Goal: Obtain resource: Download file/media

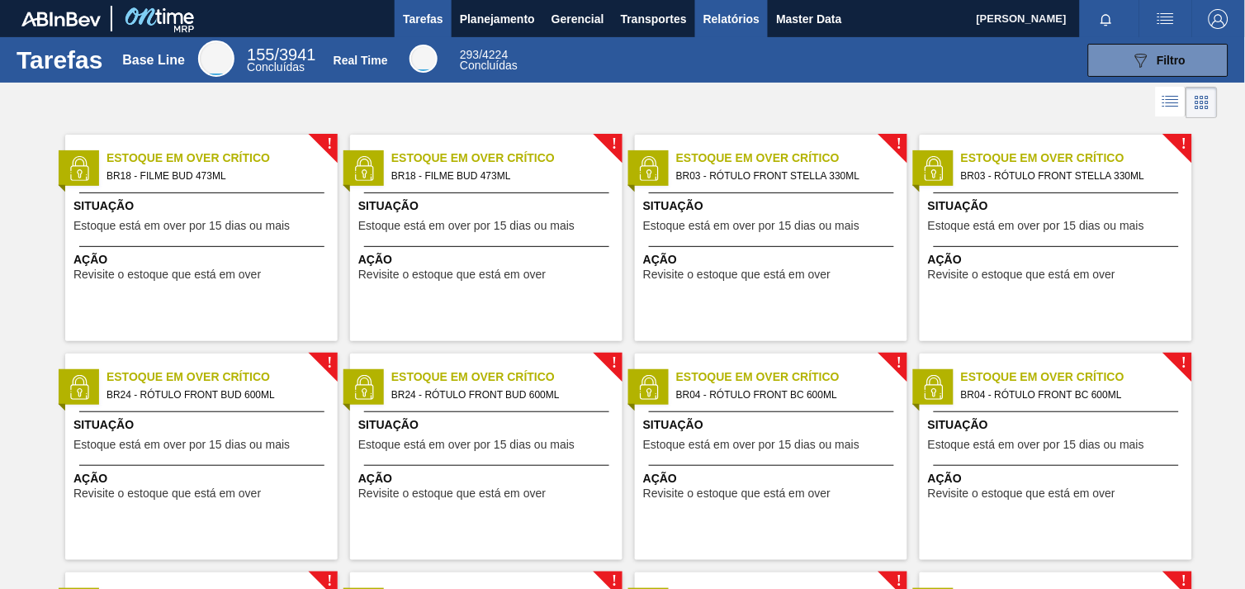
click at [718, 17] on span "Relatórios" at bounding box center [731, 19] width 56 height 20
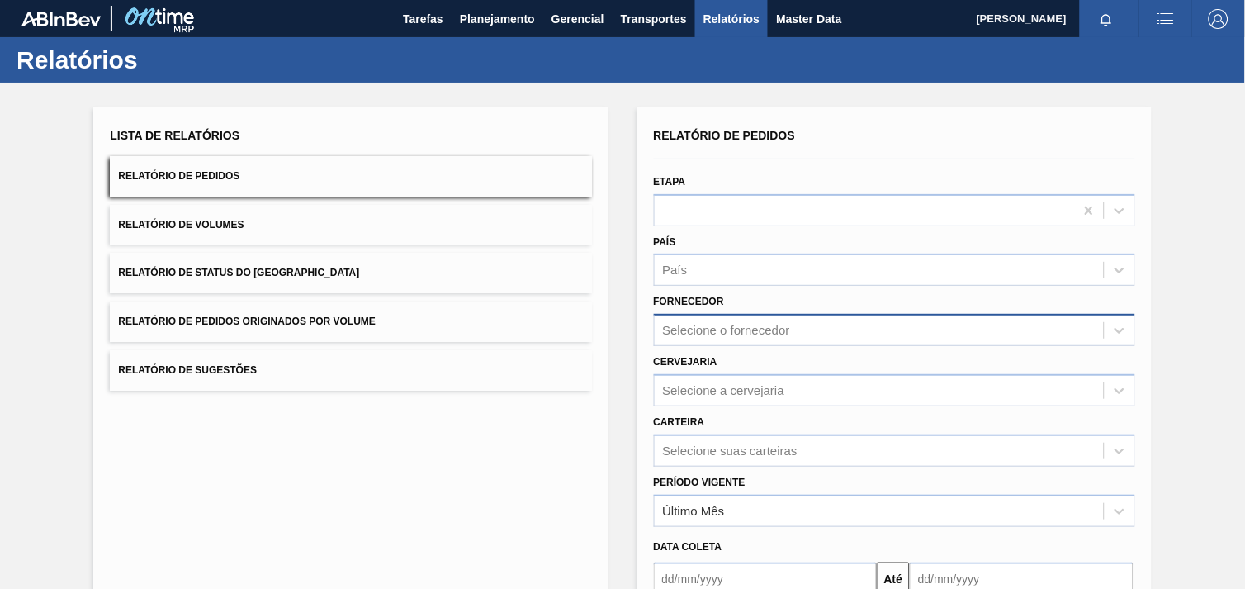
click at [792, 319] on div "Selecione o fornecedor" at bounding box center [879, 331] width 449 height 24
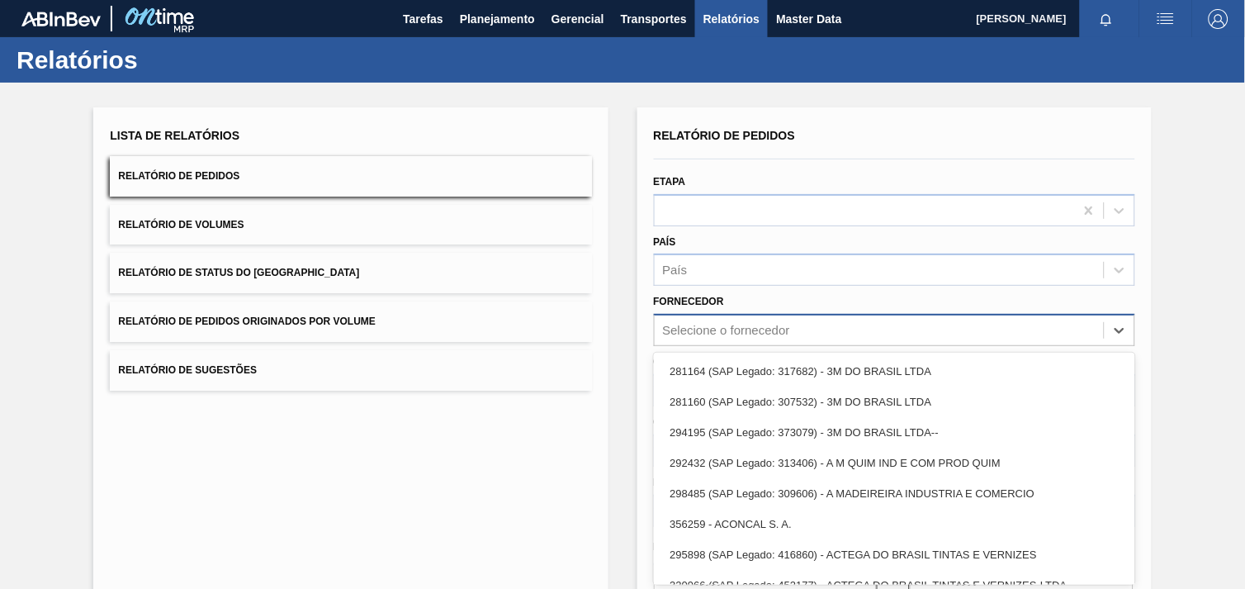
scroll to position [17, 0]
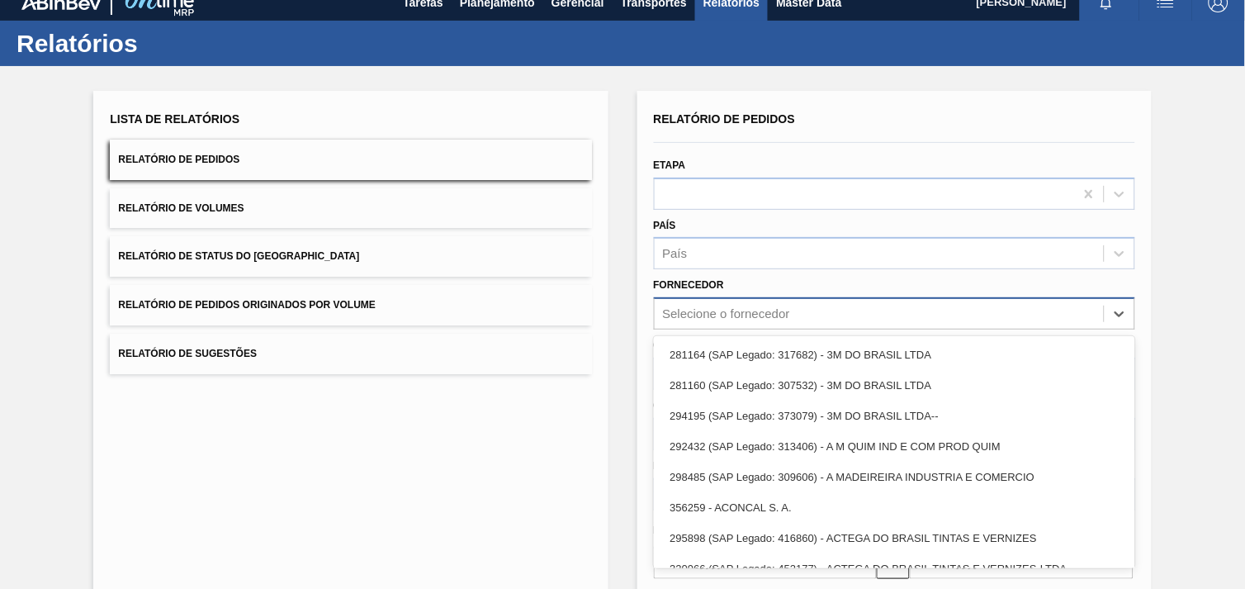
paste input "293602"
type input "293602"
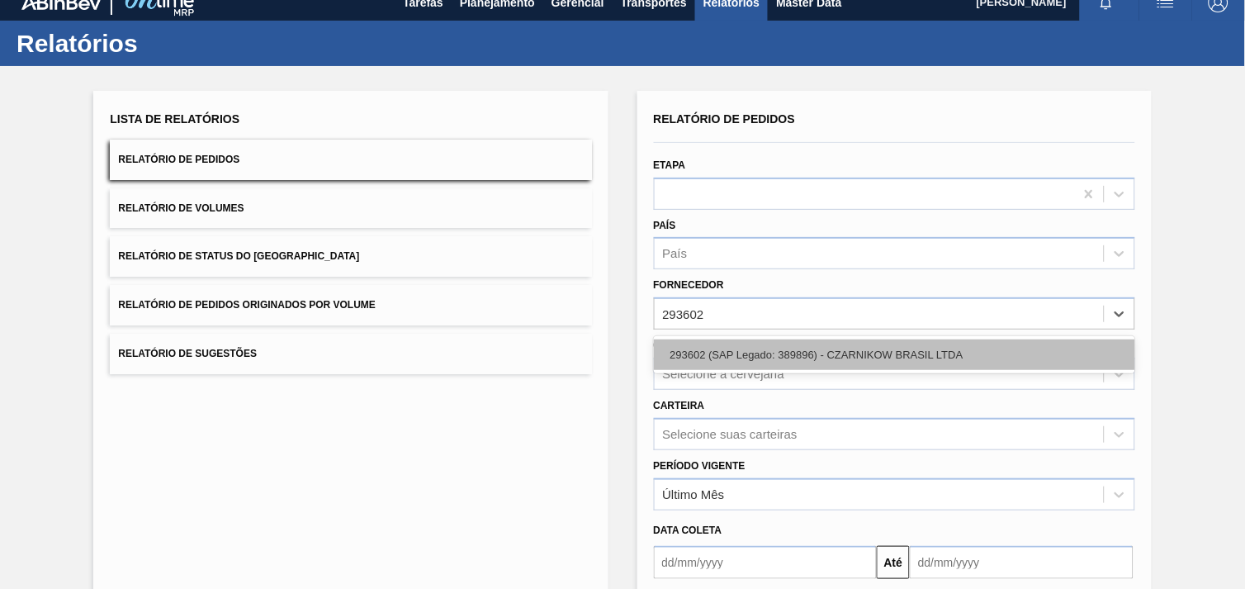
click at [789, 348] on div "293602 (SAP Legado: 389896) - CZARNIKOW BRASIL LTDA" at bounding box center [894, 354] width 481 height 31
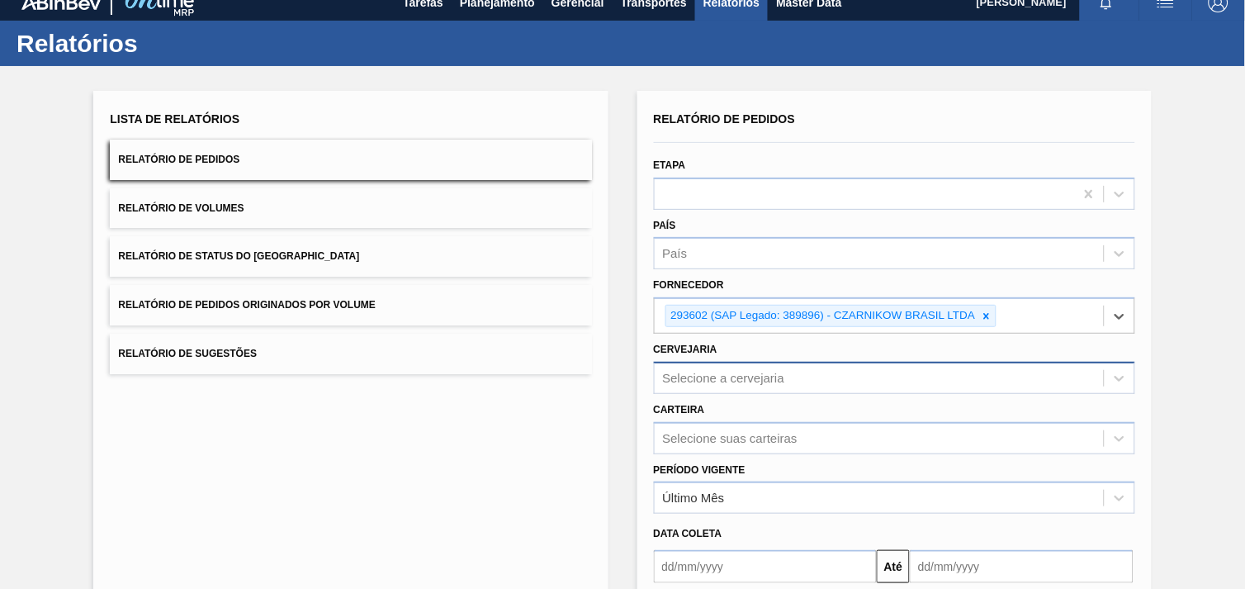
click at [773, 365] on div "Selecione a cervejaria" at bounding box center [894, 378] width 481 height 32
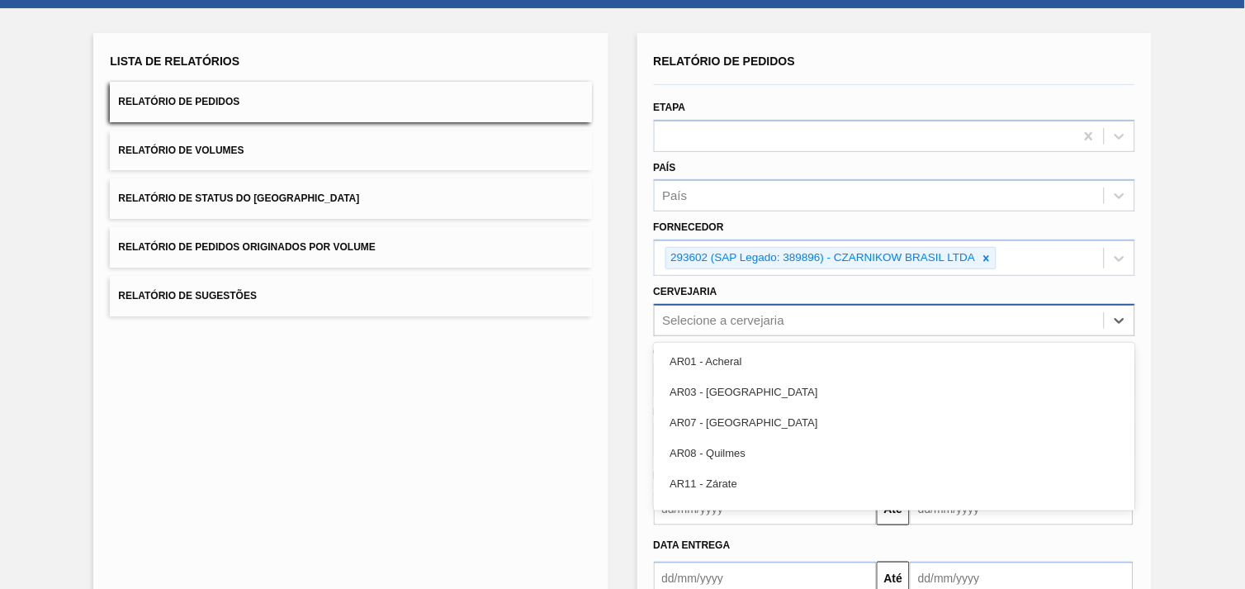
scroll to position [79, 0]
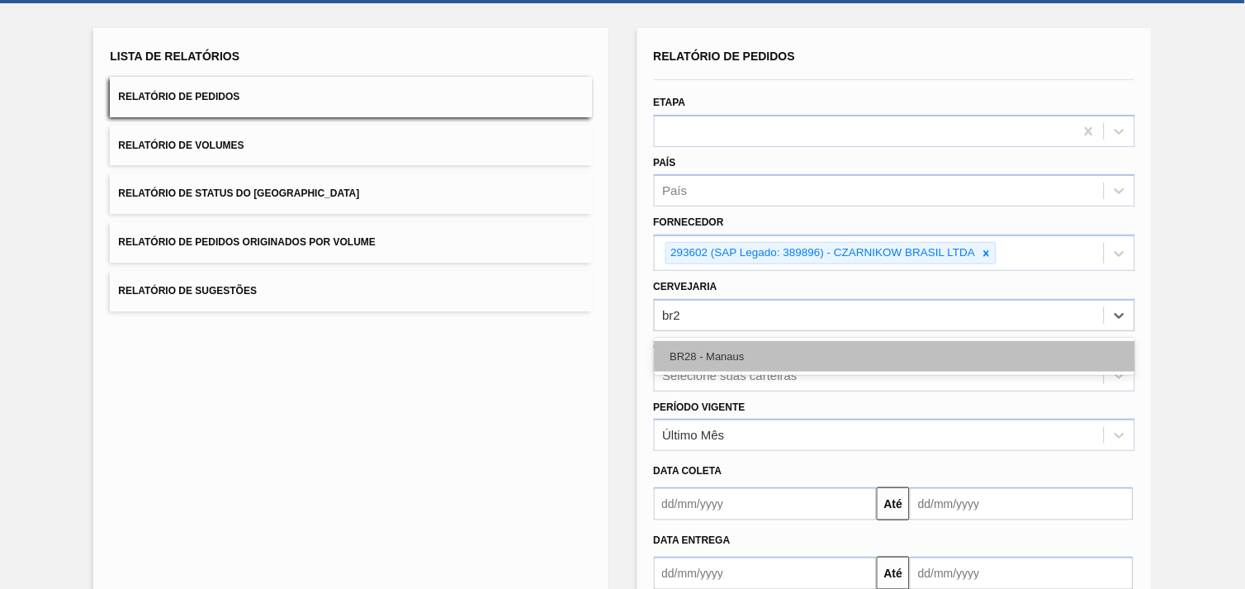
type input "br28"
click at [762, 364] on div "BR28 - Manaus" at bounding box center [894, 356] width 481 height 31
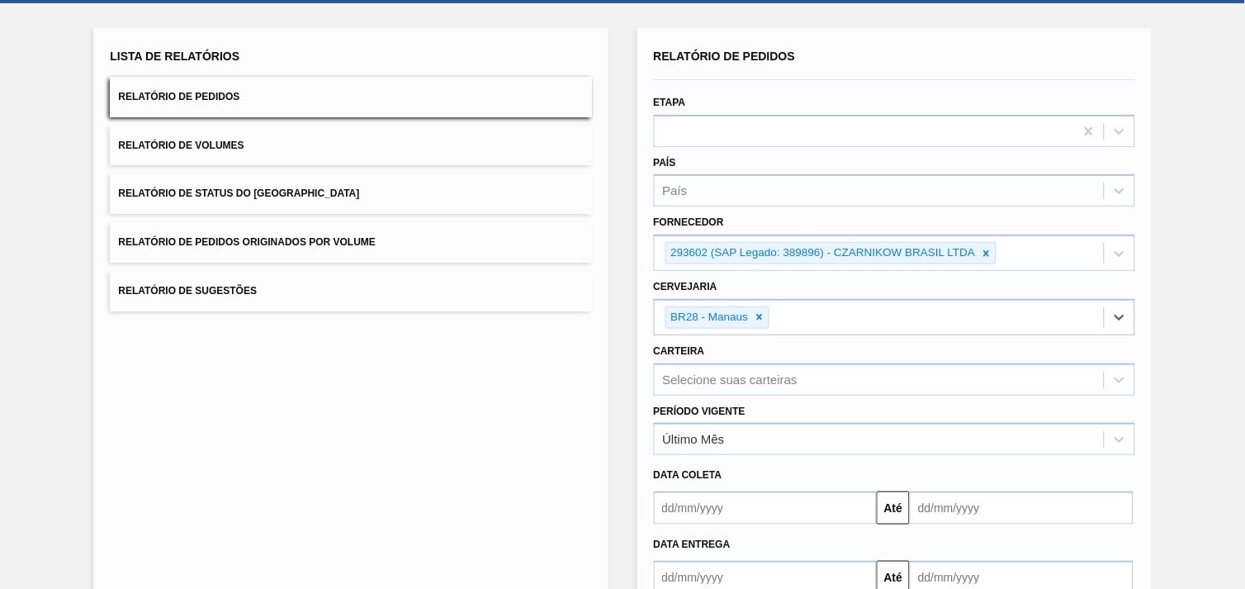
scroll to position [179, 0]
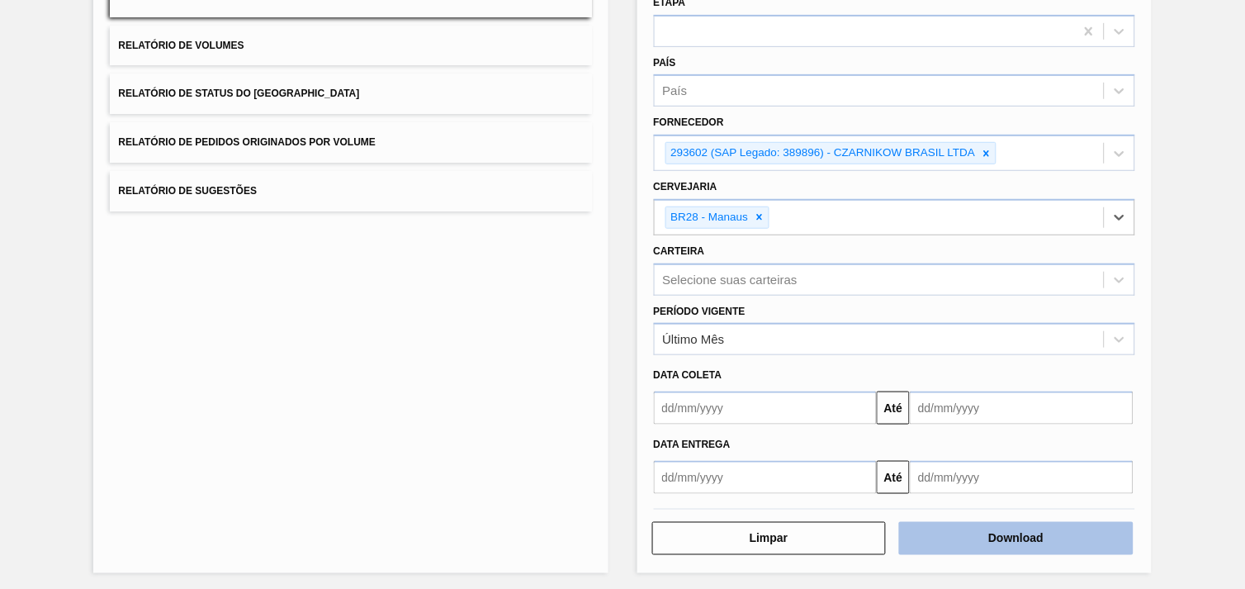
click at [1083, 522] on button "Download" at bounding box center [1016, 538] width 234 height 33
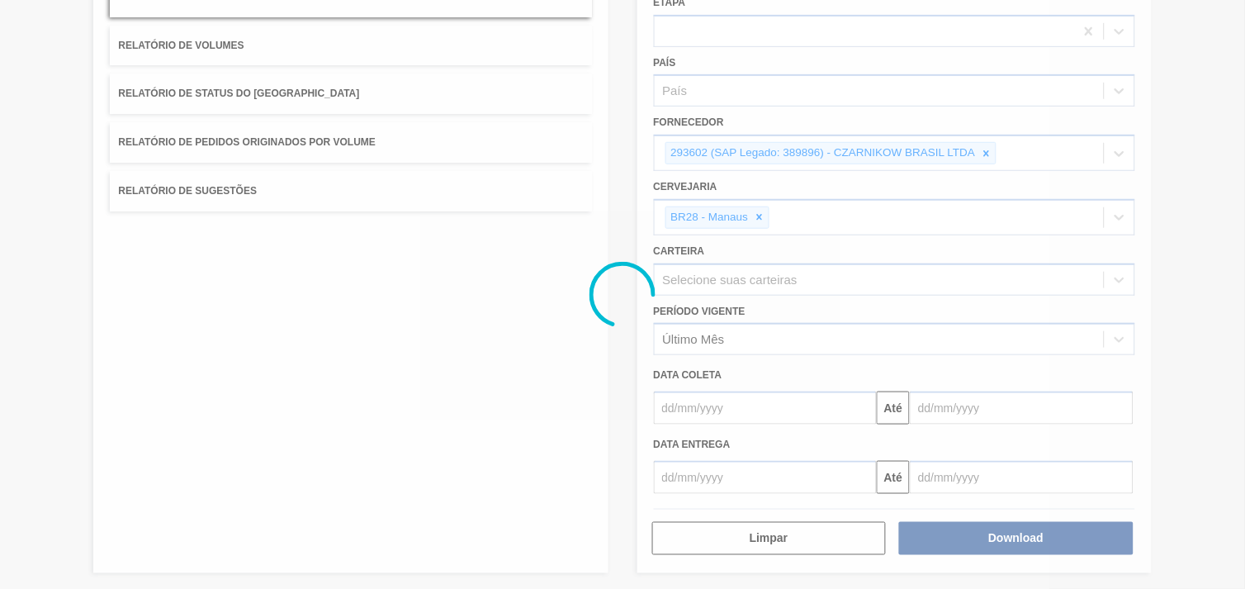
drag, startPoint x: 1104, startPoint y: 482, endPoint x: 1169, endPoint y: 523, distance: 76.0
click at [1169, 523] on div at bounding box center [622, 294] width 1245 height 589
